Goal: Check status: Check status

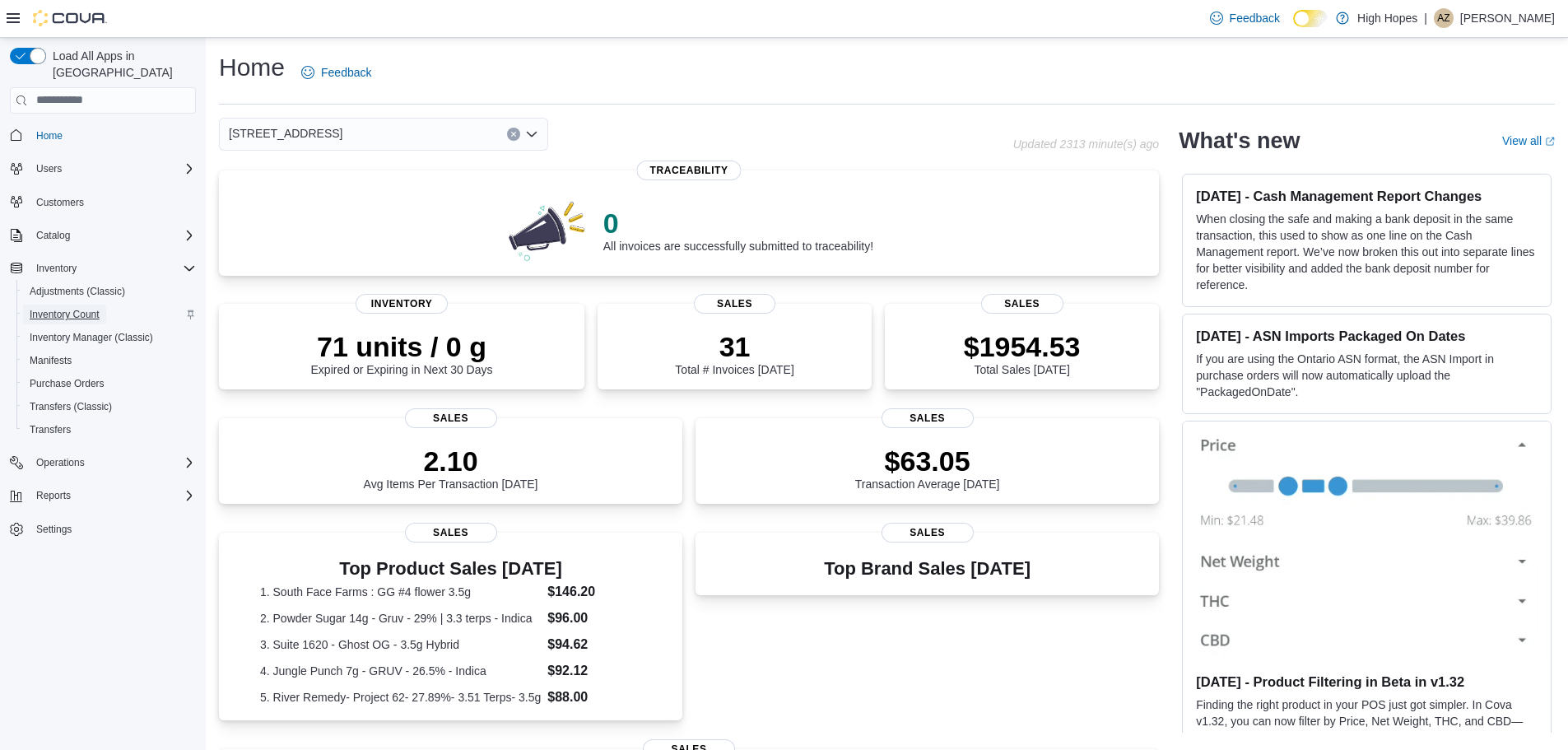
click at [88, 308] on span "Inventory Count" at bounding box center [64, 314] width 70 height 13
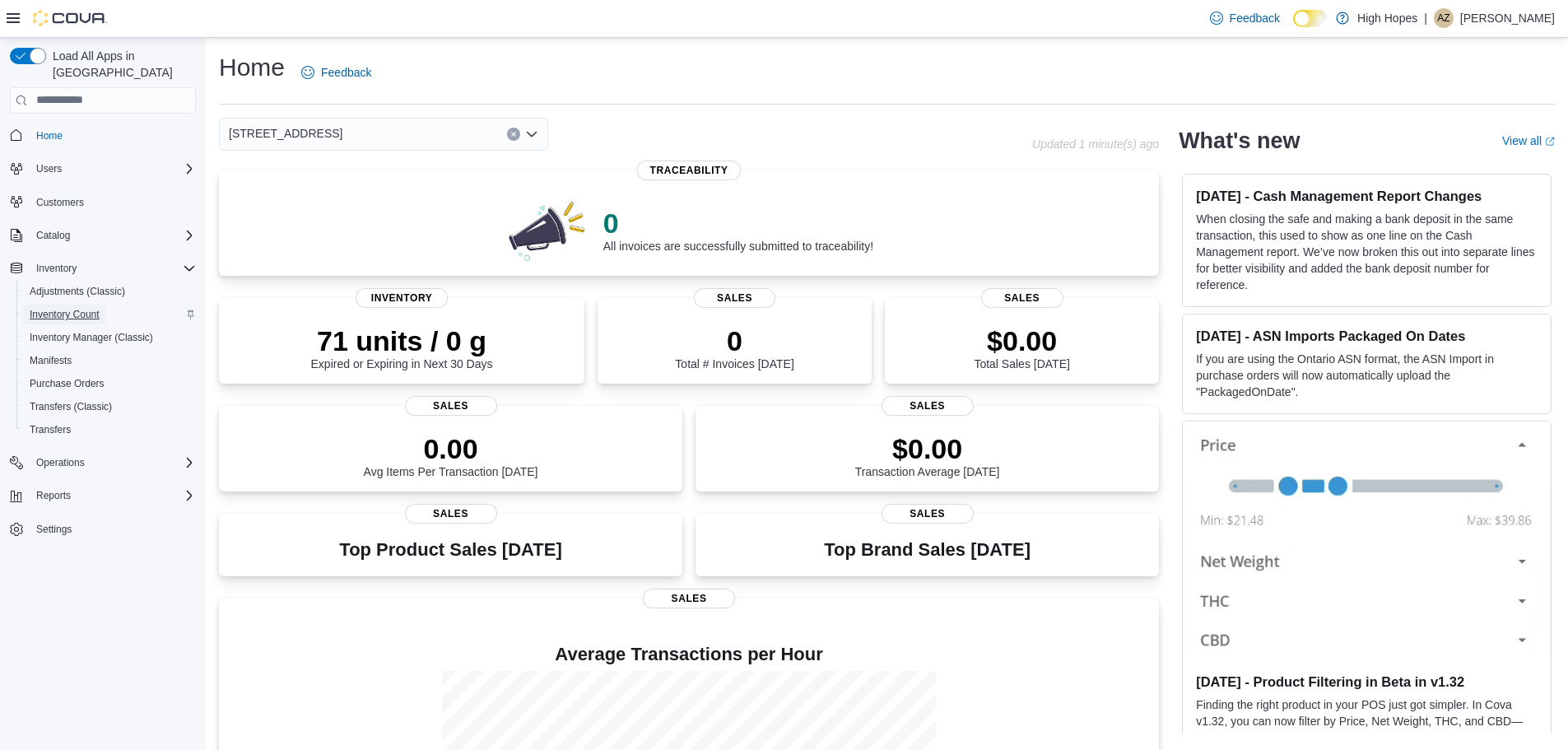
click at [86, 308] on span "Inventory Count" at bounding box center [64, 314] width 70 height 13
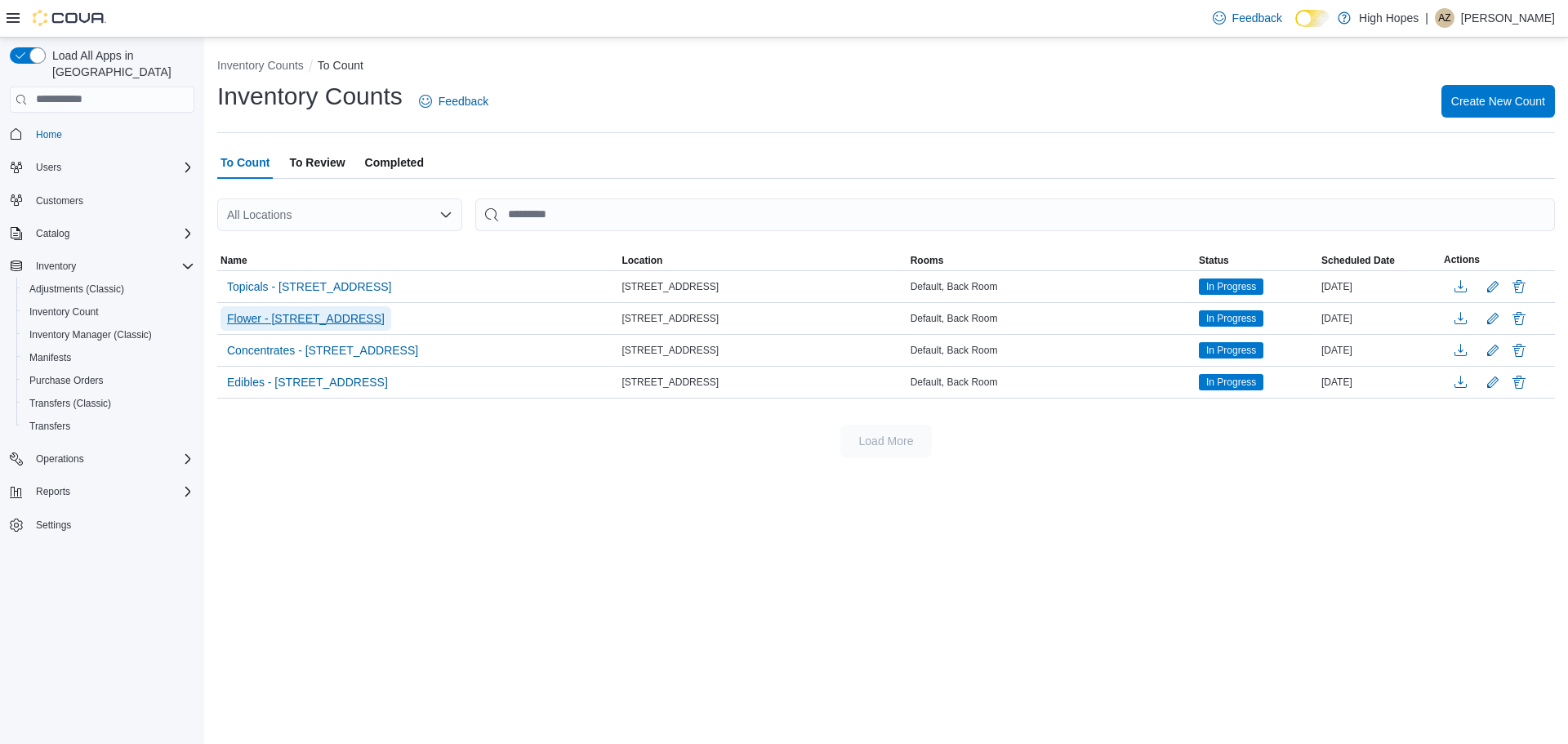
click at [297, 321] on span "Flower - 110 Magnolia St" at bounding box center [306, 318] width 158 height 17
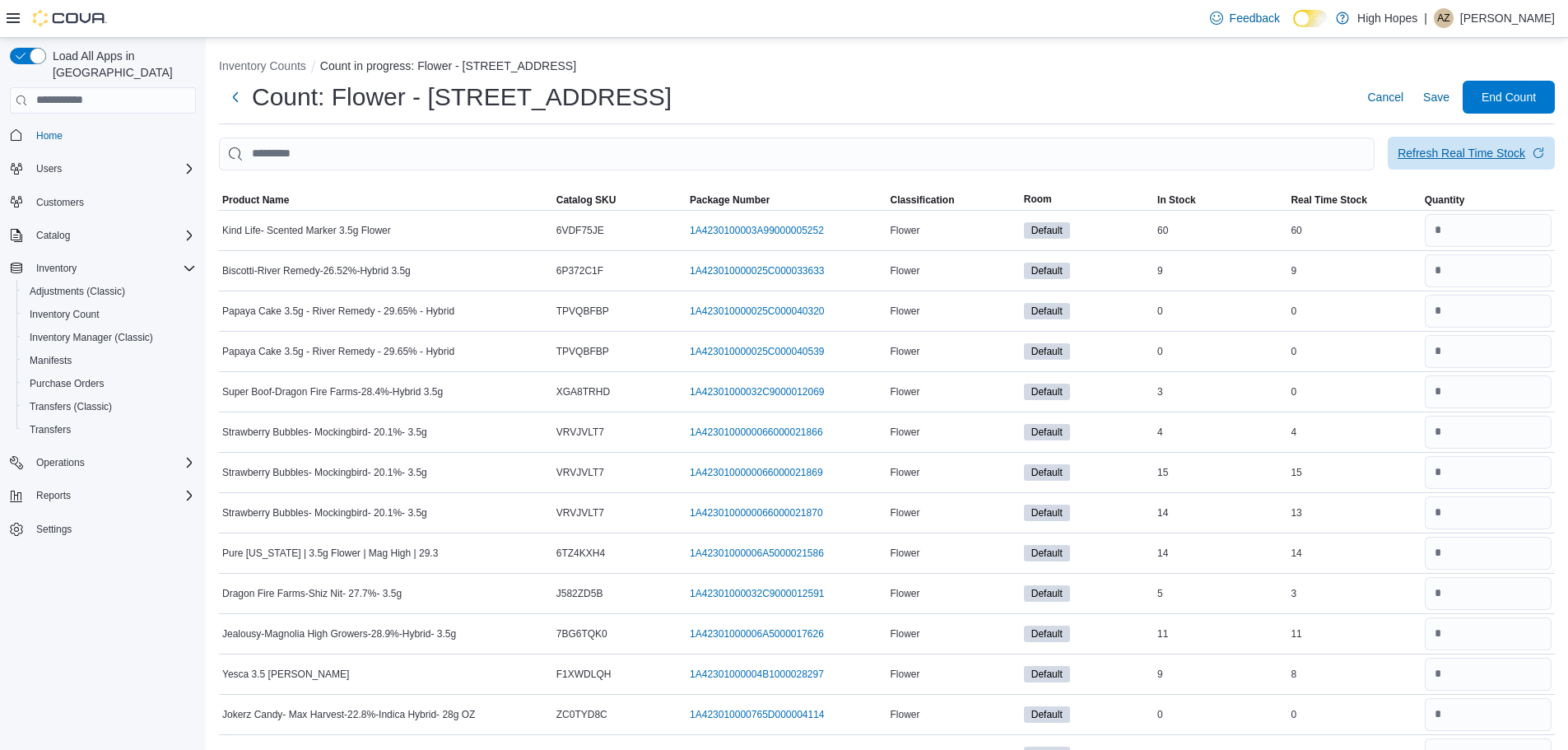
click at [1453, 148] on div "Refresh Real Time Stock" at bounding box center [1461, 153] width 127 height 17
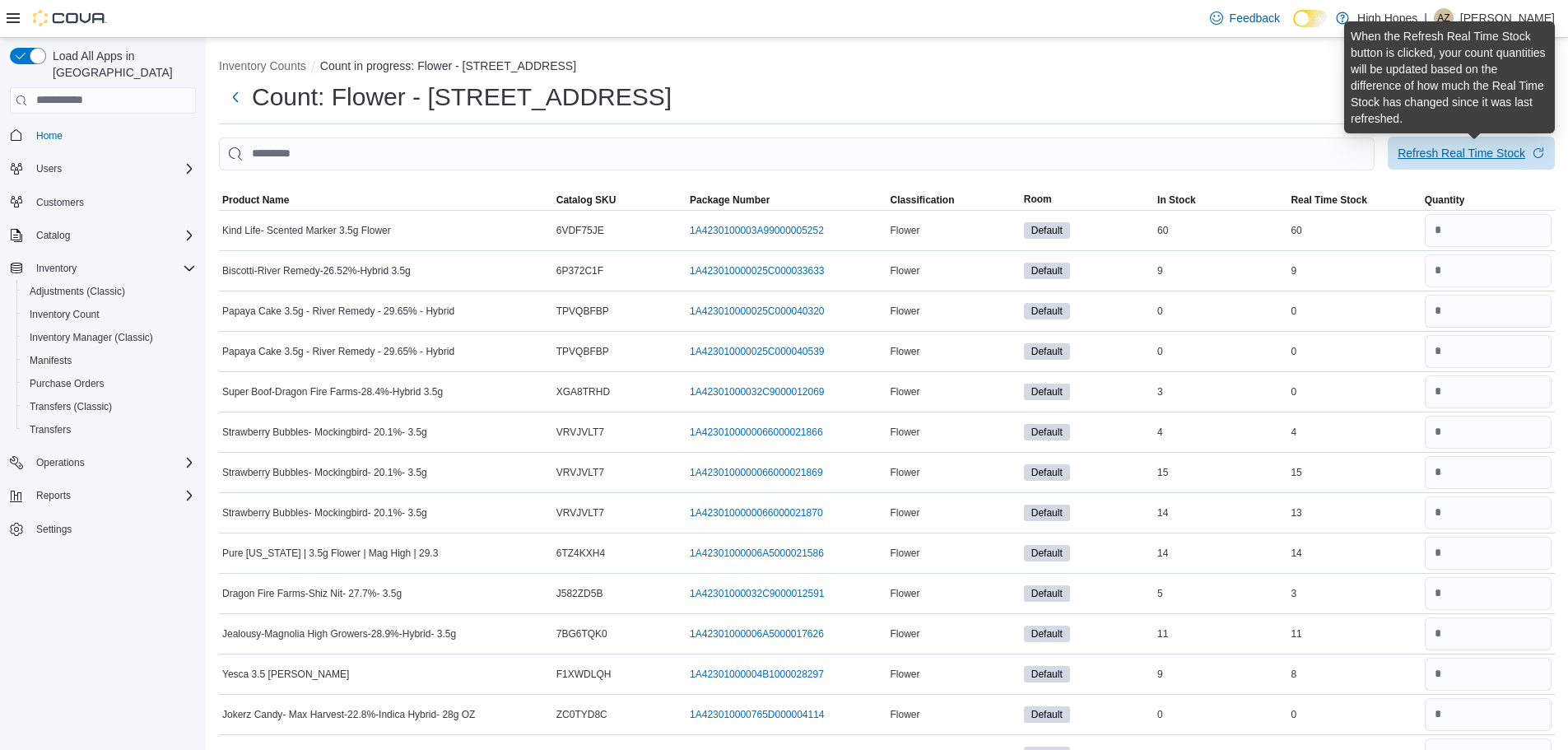
click at [1453, 160] on div "Refresh Real Time Stock" at bounding box center [1461, 153] width 127 height 17
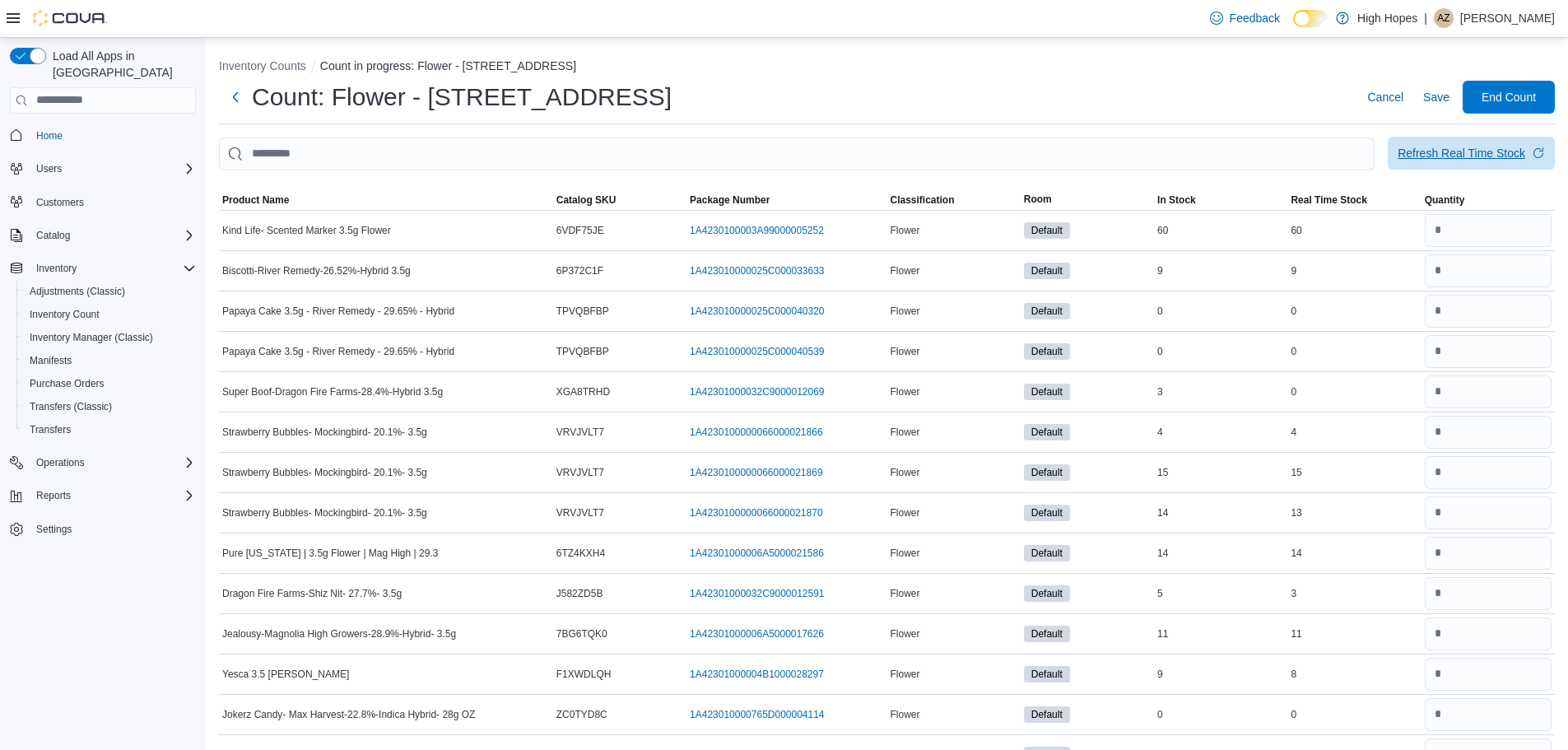
click at [1484, 151] on div "Refresh Real Time Stock" at bounding box center [1461, 153] width 127 height 17
click at [281, 72] on button "Inventory Counts" at bounding box center [263, 66] width 88 height 13
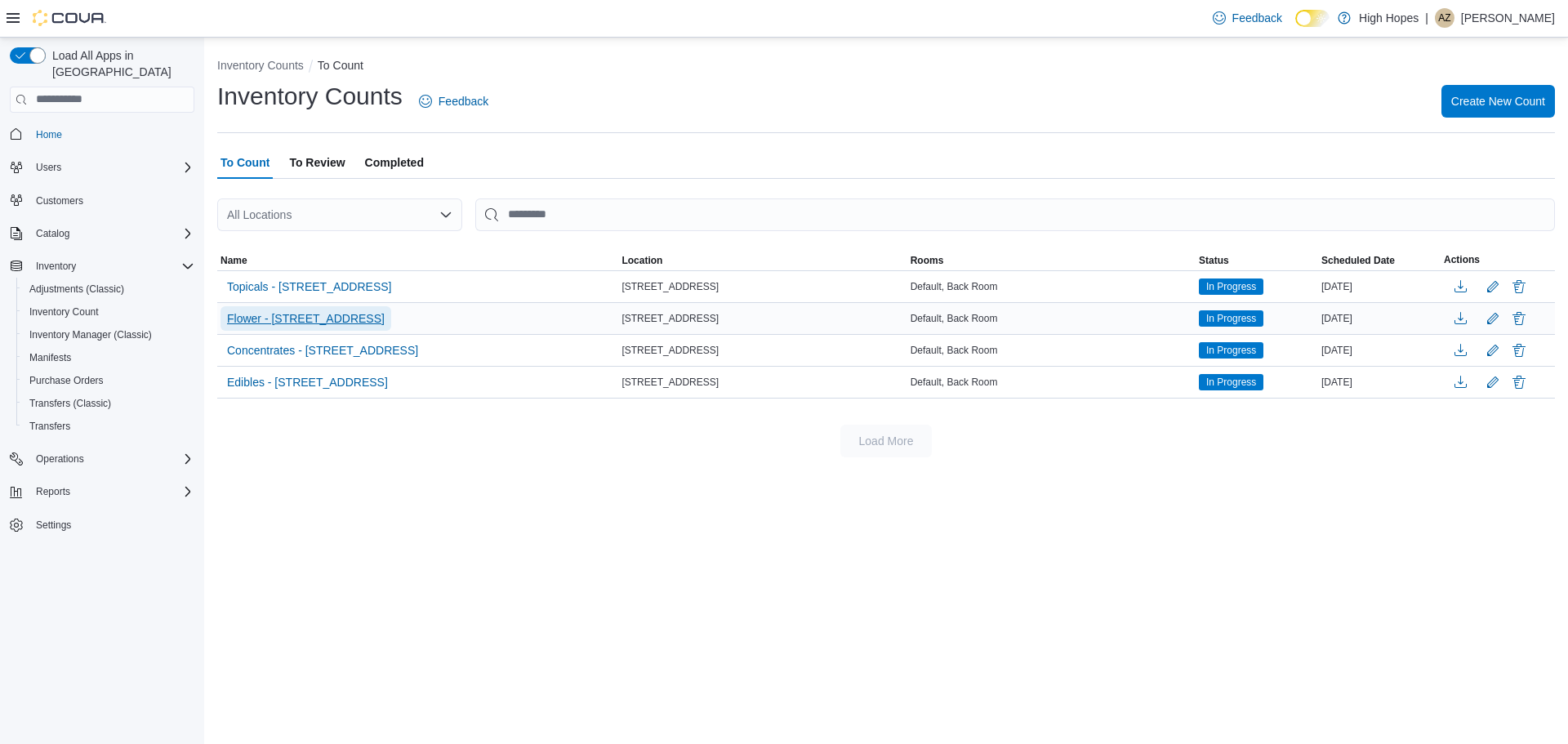
click at [277, 317] on span "Flower - 110 Magnolia St" at bounding box center [306, 318] width 158 height 17
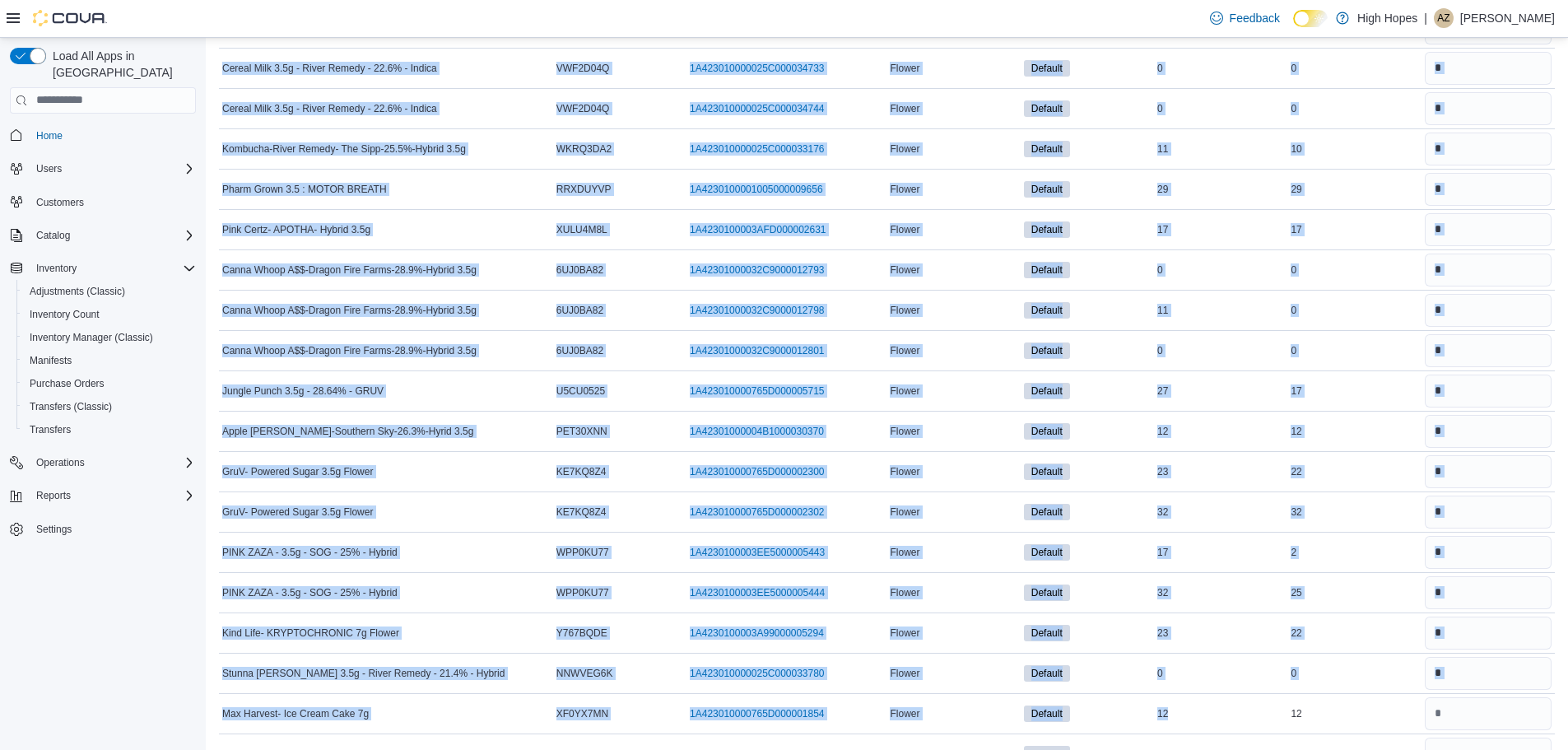
scroll to position [14801, 0]
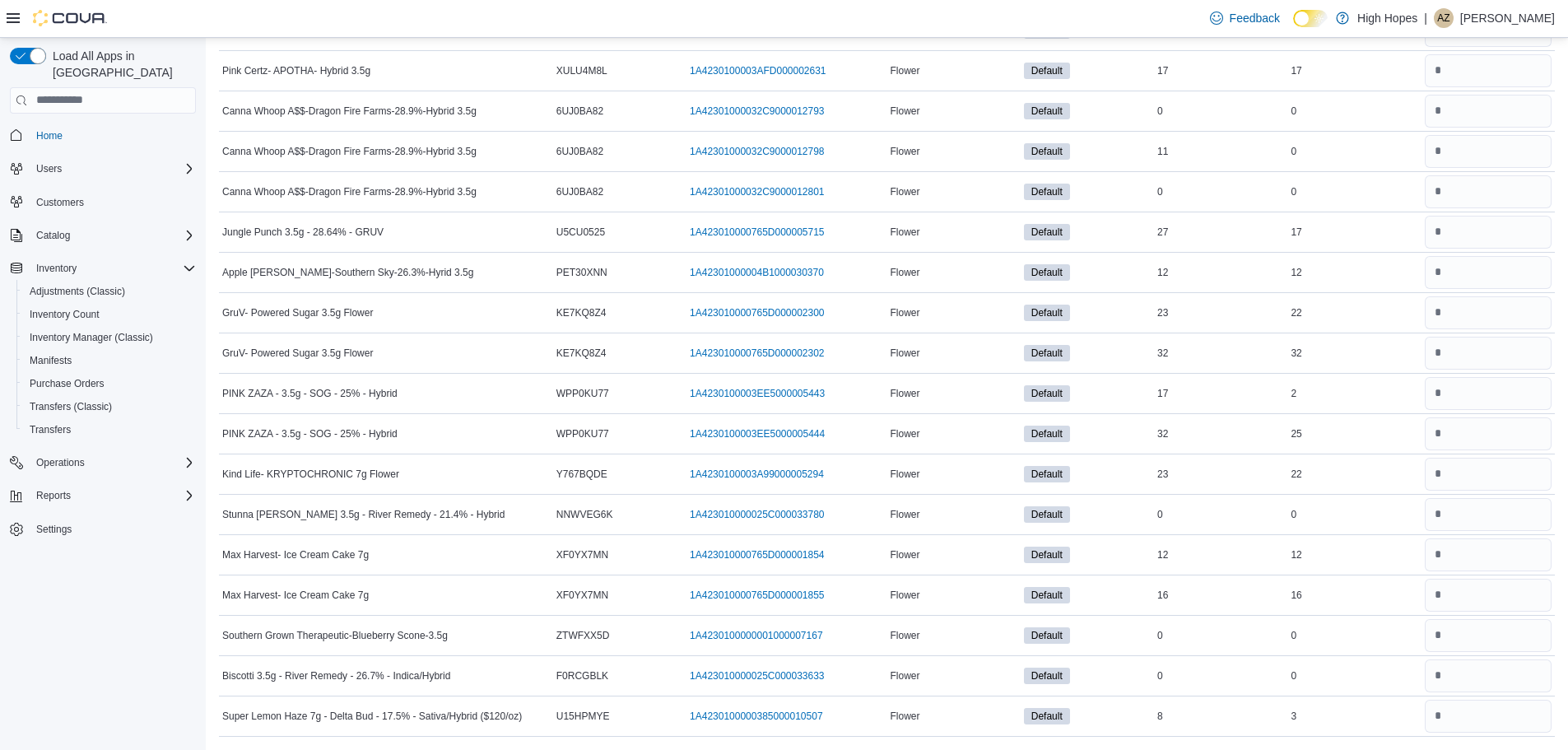
drag, startPoint x: 212, startPoint y: 219, endPoint x: 1196, endPoint y: 789, distance: 1137.2
copy div "Sorting"
